Goal: Check status: Check status

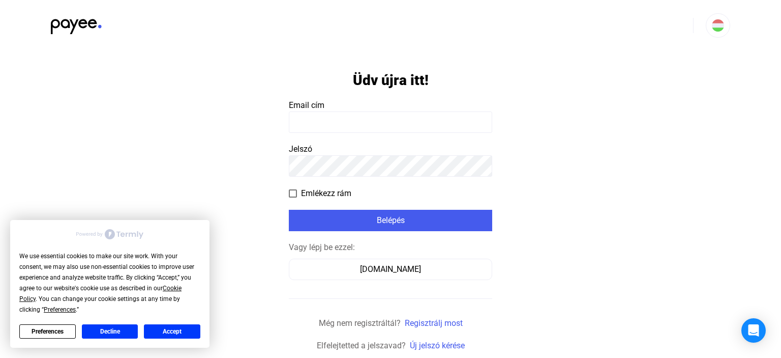
click at [336, 121] on input at bounding box center [390, 121] width 203 height 21
click at [348, 120] on input at bounding box center [390, 121] width 203 height 21
click at [165, 329] on button "Accept" at bounding box center [172, 331] width 56 height 14
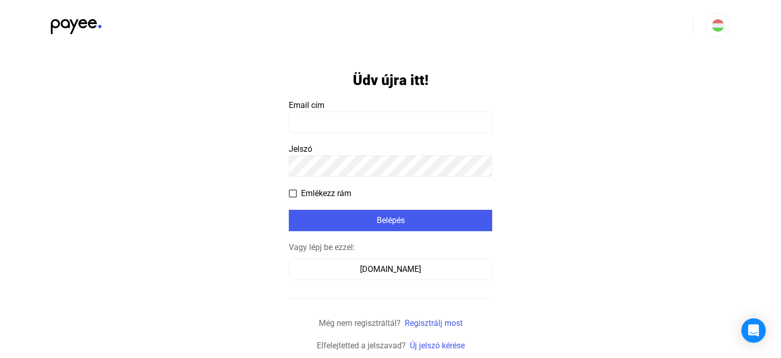
drag, startPoint x: 340, startPoint y: 107, endPoint x: 324, endPoint y: 119, distance: 20.0
click at [337, 110] on payee-form-field "Email cím" at bounding box center [390, 116] width 203 height 34
click at [324, 119] on input at bounding box center [390, 121] width 203 height 21
click at [321, 122] on input at bounding box center [390, 121] width 203 height 21
click at [327, 106] on payee-form-field "Email cím" at bounding box center [390, 116] width 203 height 34
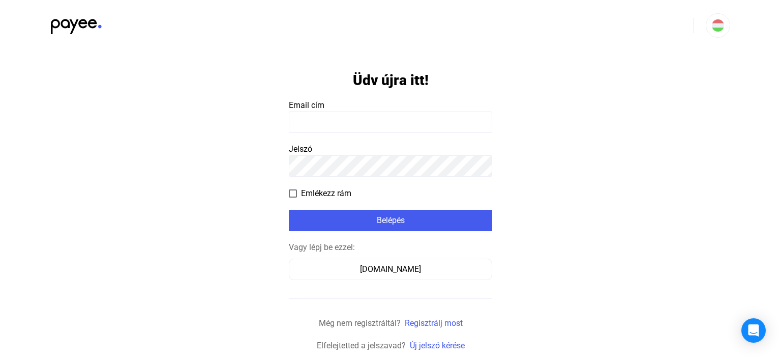
click at [322, 116] on input at bounding box center [390, 121] width 203 height 21
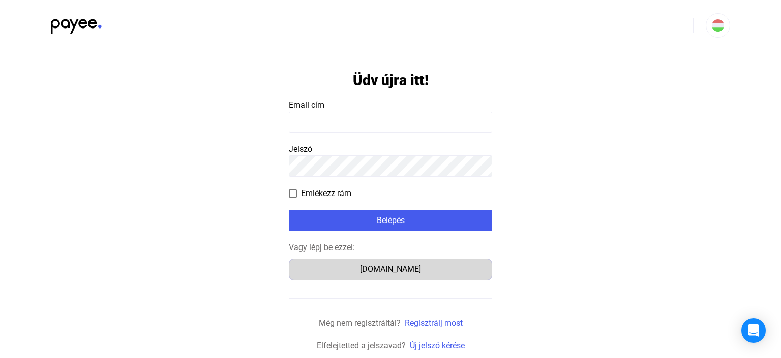
drag, startPoint x: 320, startPoint y: 258, endPoint x: 321, endPoint y: 266, distance: 7.8
click at [319, 260] on div "Vagy lépj be ezzel: [DOMAIN_NAME]" at bounding box center [390, 260] width 203 height 39
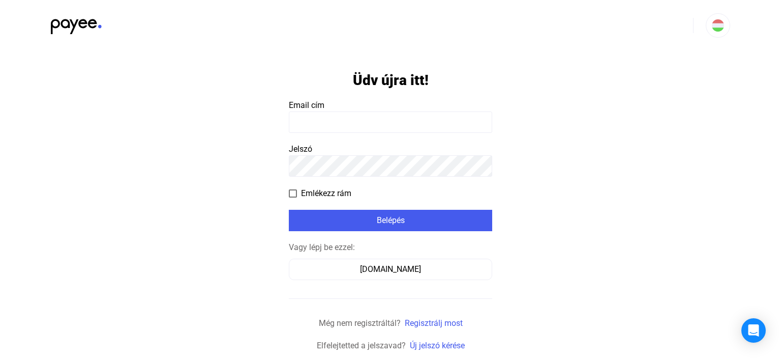
click at [334, 113] on input at bounding box center [390, 121] width 203 height 21
click at [307, 130] on input at bounding box center [390, 121] width 203 height 21
type input "**********"
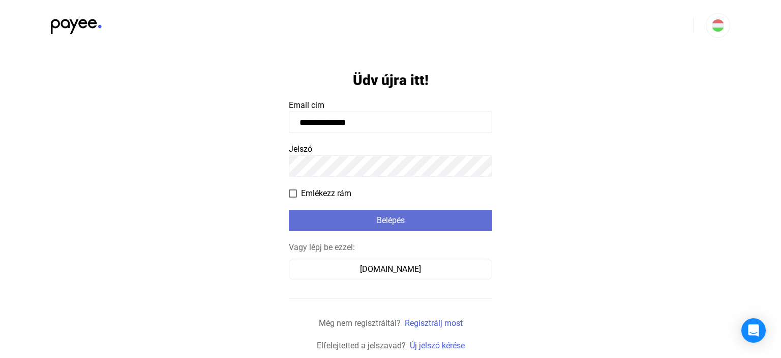
click at [333, 231] on button "Belépés" at bounding box center [390, 220] width 203 height 21
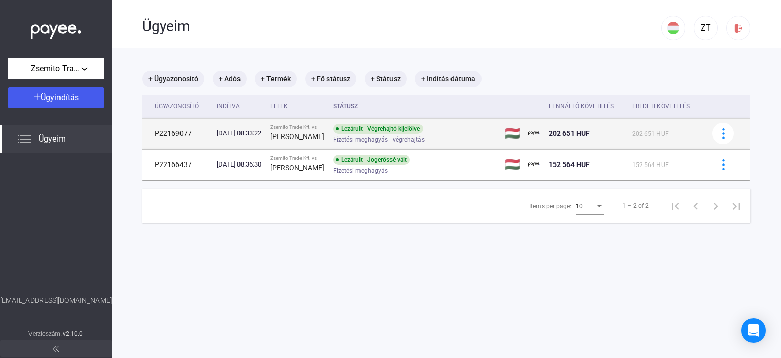
click at [398, 130] on div "Lezárult | Végrehajtó kijelölve" at bounding box center [378, 129] width 90 height 10
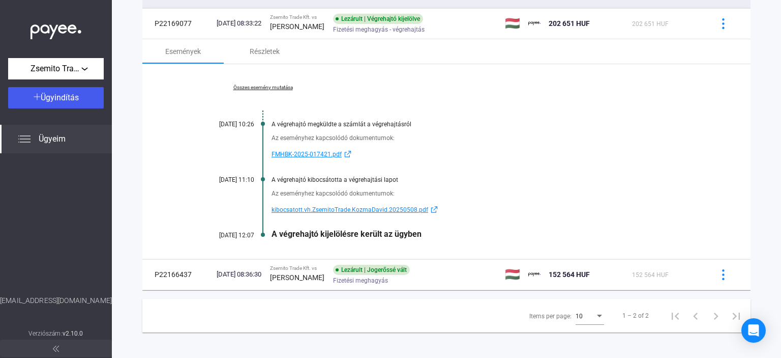
scroll to position [116, 0]
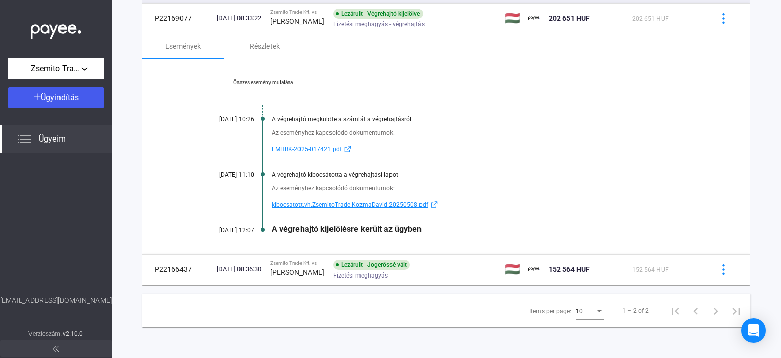
click at [309, 149] on span "FMHBK-2025-017421.pdf" at bounding box center [307, 149] width 70 height 12
click at [308, 204] on span "kibocsatott.vh.ZsemitoTrade.KozmaDavid.20250508.pdf" at bounding box center [350, 204] width 157 height 12
